Goal: Task Accomplishment & Management: Manage account settings

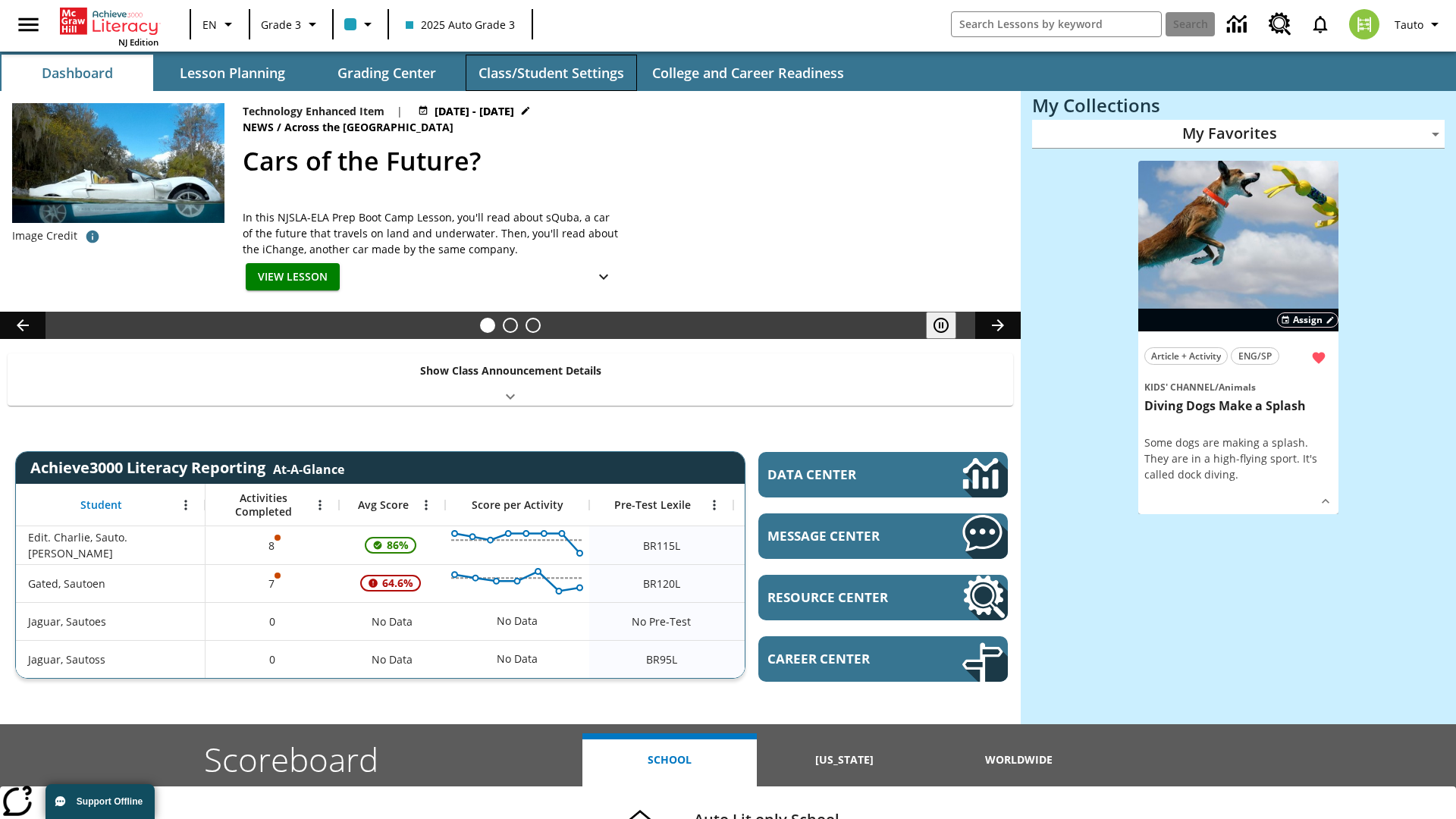
click at [550, 72] on button "Class/Student Settings" at bounding box center [551, 73] width 171 height 37
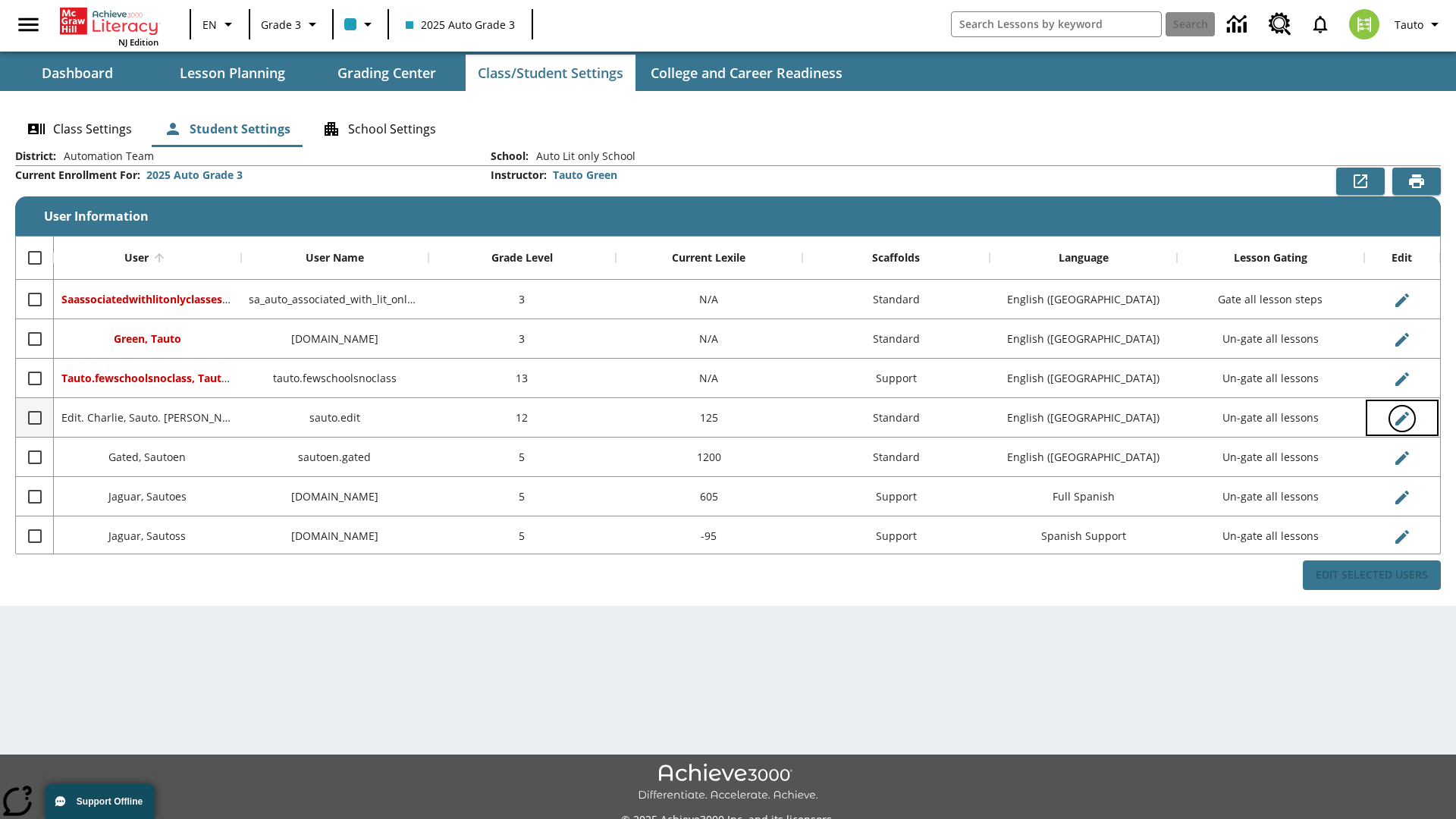
click at [1401, 418] on icon "Edit User" at bounding box center [1402, 419] width 14 height 14
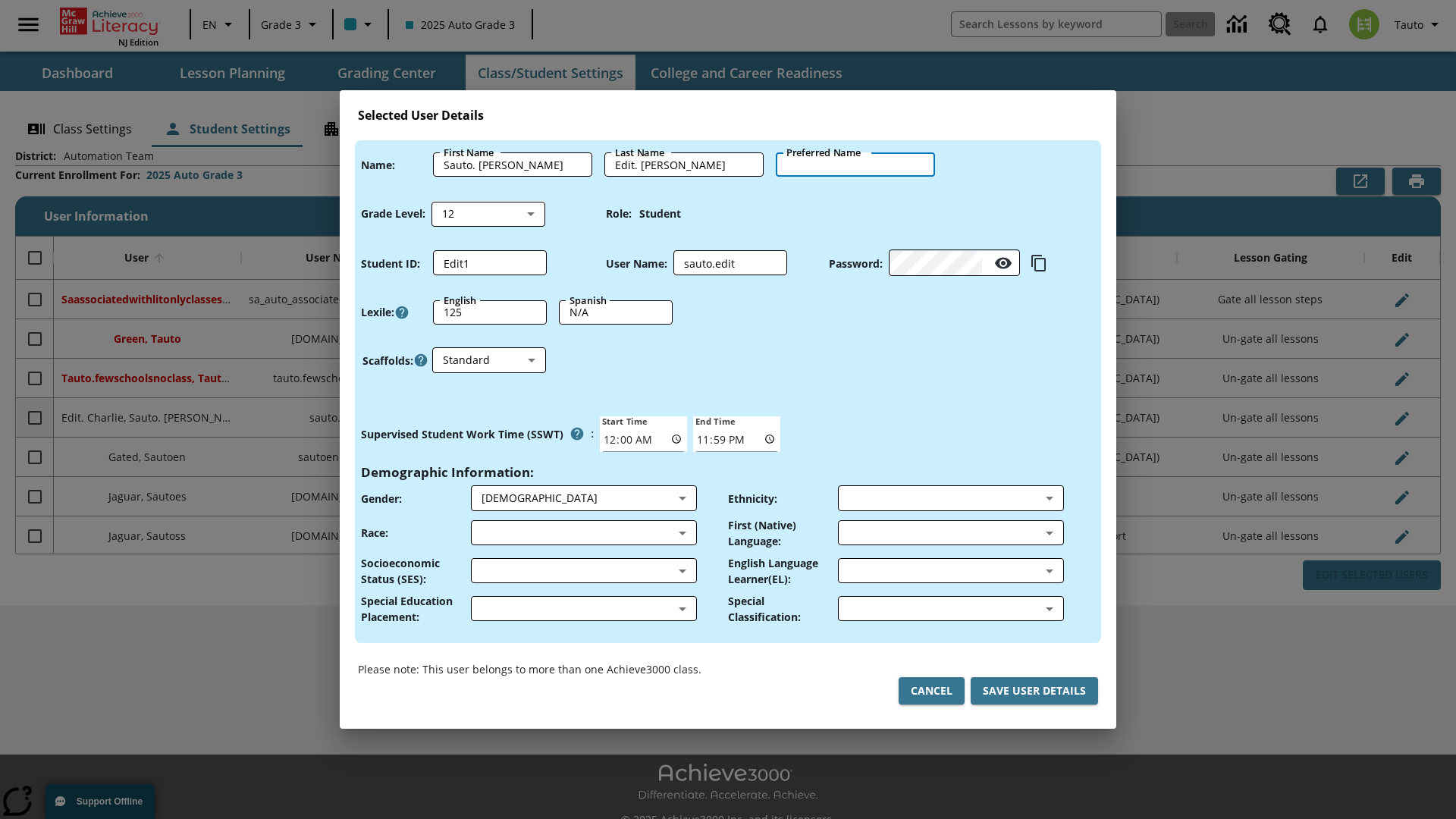
type input "Malika"
click at [931, 691] on button "Cancel" at bounding box center [932, 691] width 66 height 28
click at [1401, 418] on icon "Edit User" at bounding box center [1402, 419] width 14 height 14
